Goal: Task Accomplishment & Management: Manage account settings

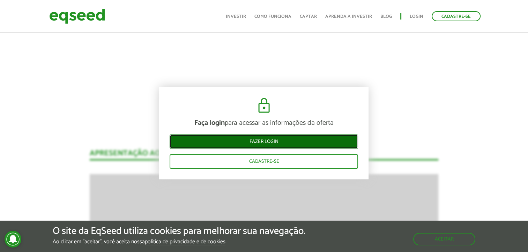
click at [267, 146] on link "Fazer login" at bounding box center [263, 142] width 188 height 15
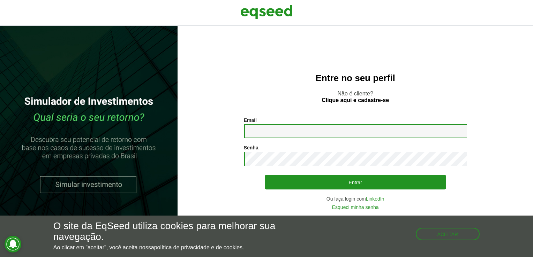
click at [278, 131] on input "Email *" at bounding box center [355, 131] width 223 height 14
type input "**********"
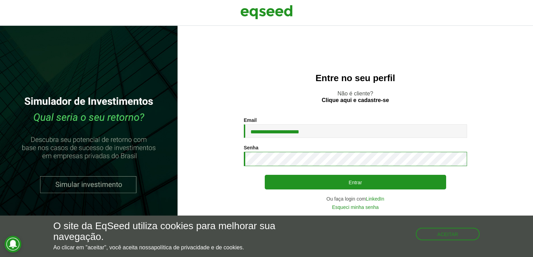
click at [265, 175] on button "Entrar" at bounding box center [355, 182] width 181 height 15
